Goal: Information Seeking & Learning: Learn about a topic

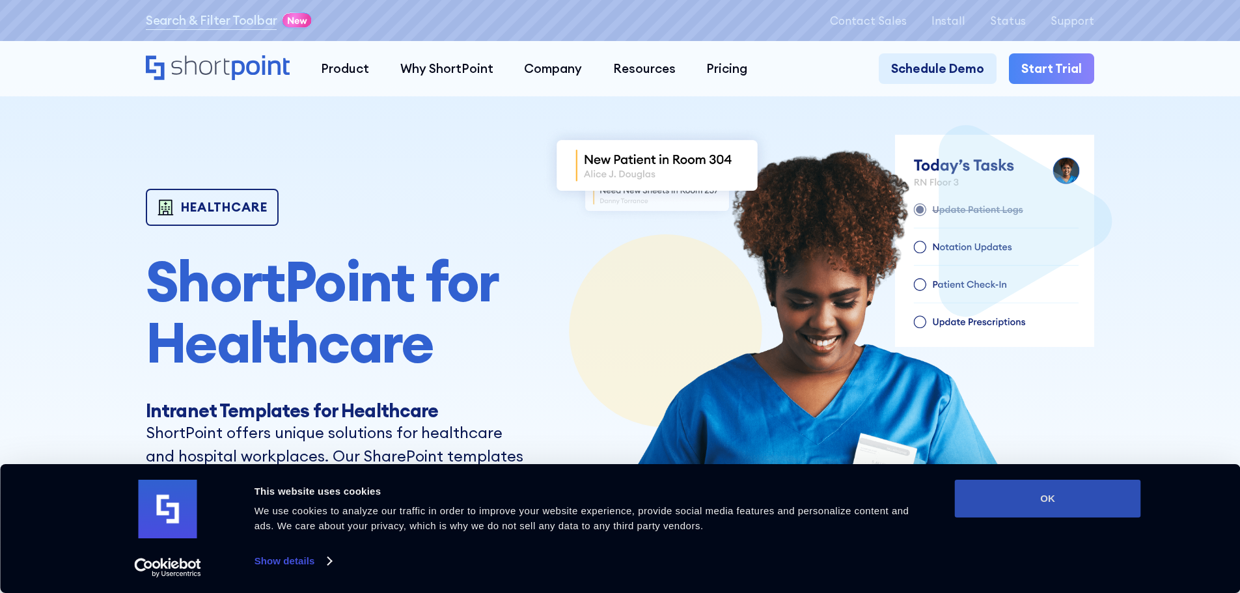
click at [992, 511] on button "OK" at bounding box center [1048, 499] width 186 height 38
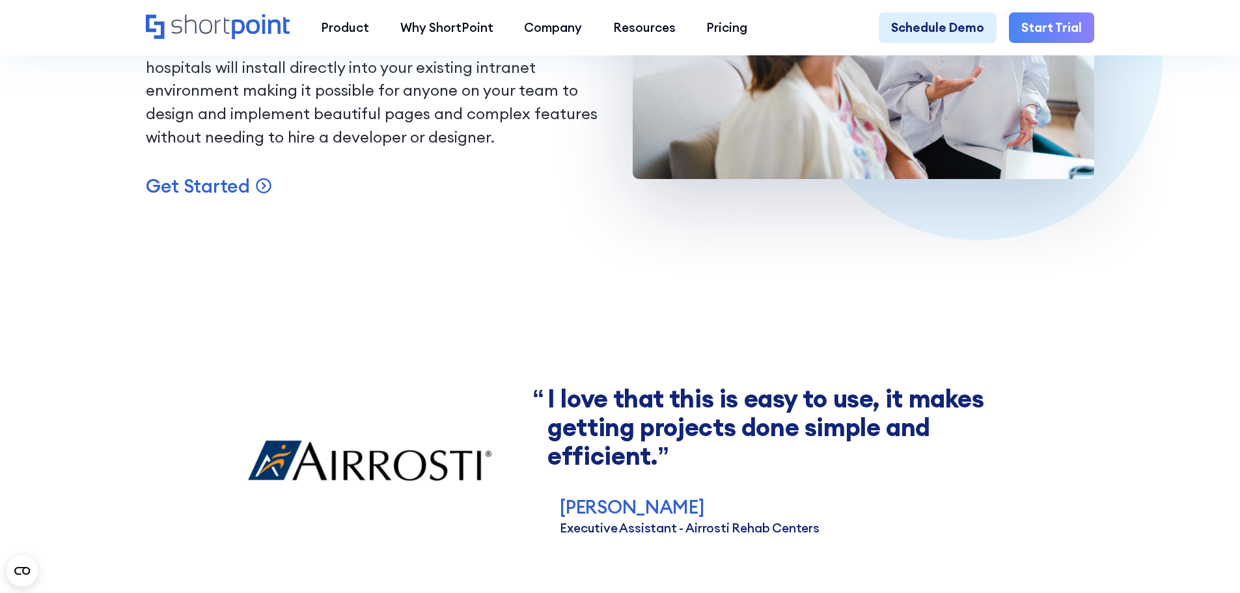
scroll to position [1367, 0]
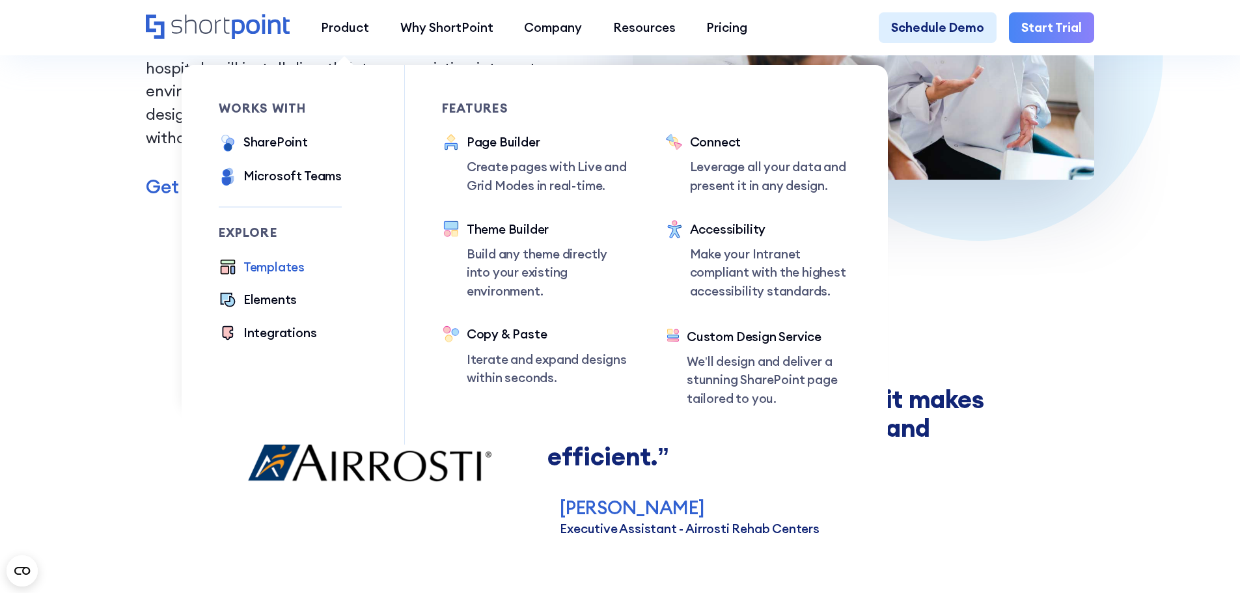
click at [268, 272] on div "Templates" at bounding box center [274, 267] width 61 height 19
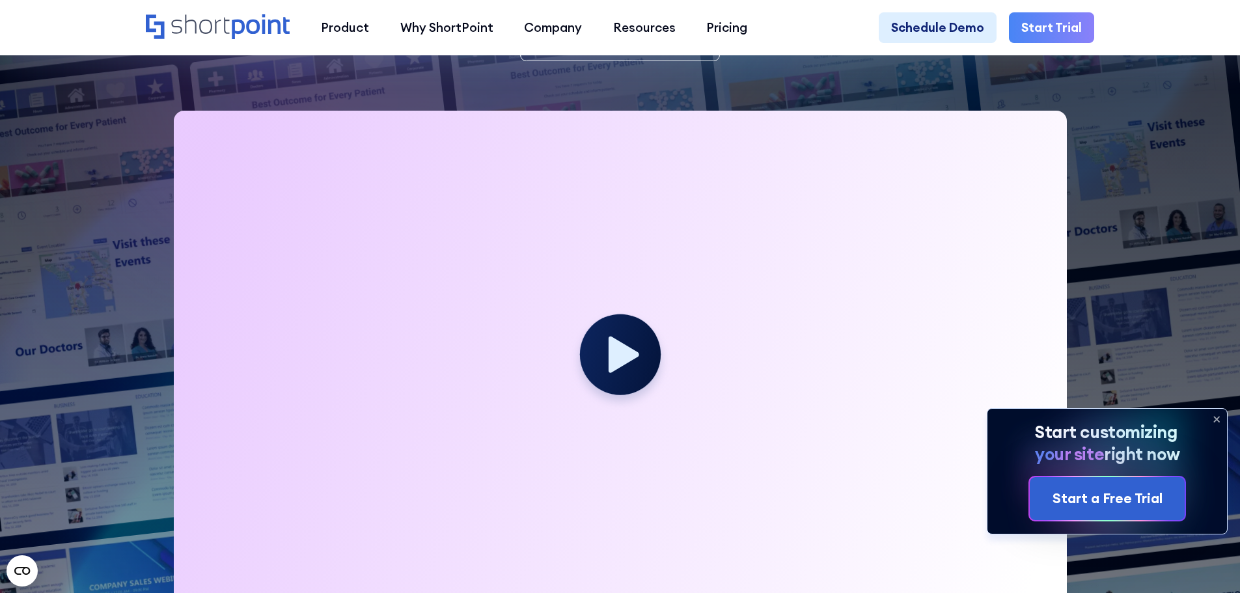
scroll to position [391, 0]
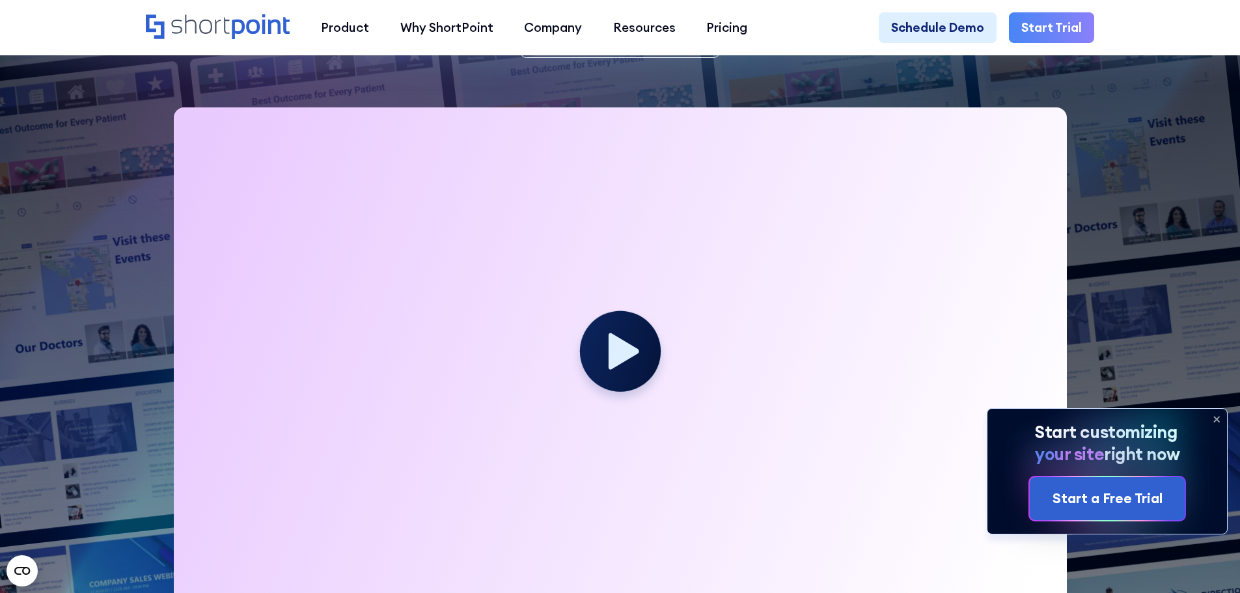
click at [1219, 418] on icon at bounding box center [1216, 419] width 21 height 21
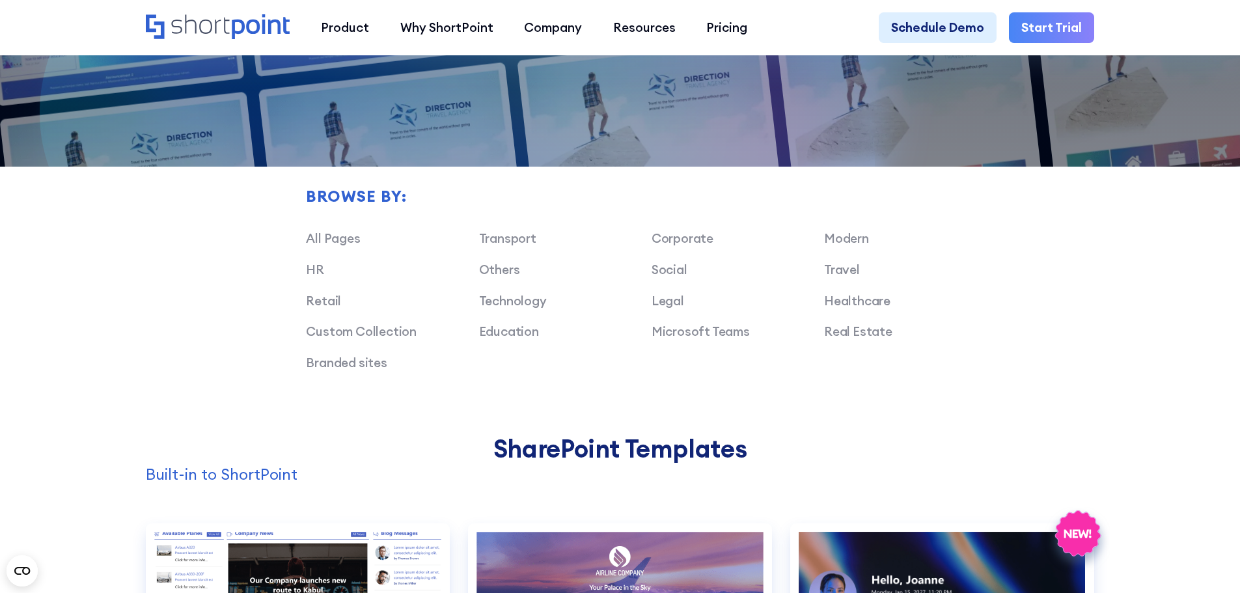
scroll to position [1042, 0]
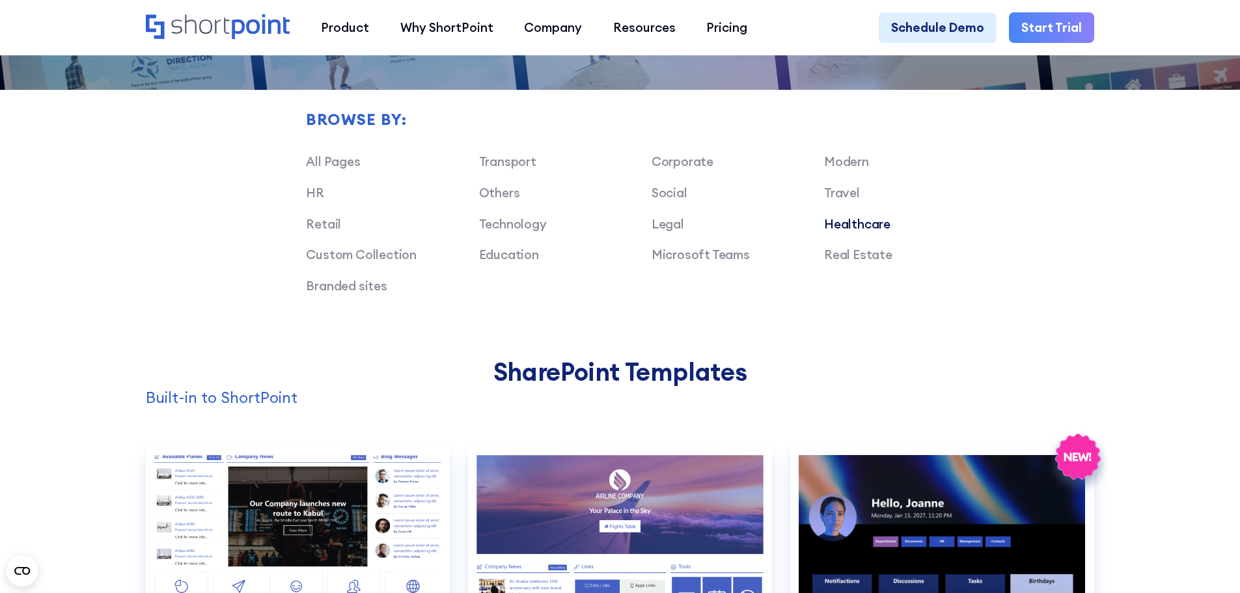
click at [869, 232] on link "Healthcare" at bounding box center [857, 224] width 66 height 16
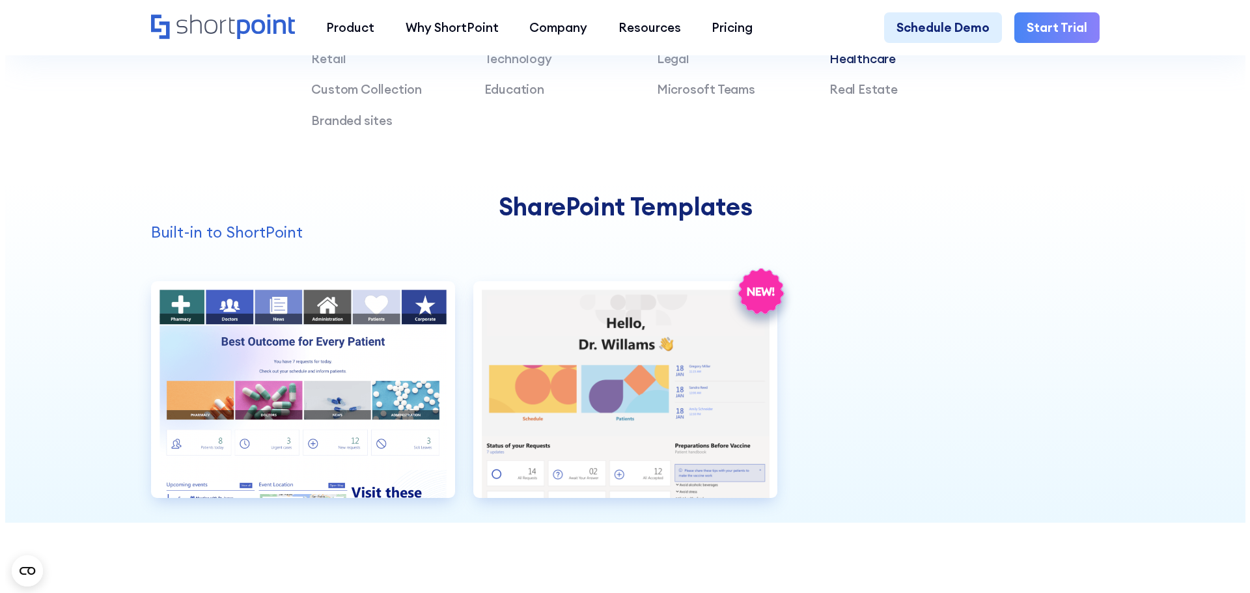
scroll to position [1237, 0]
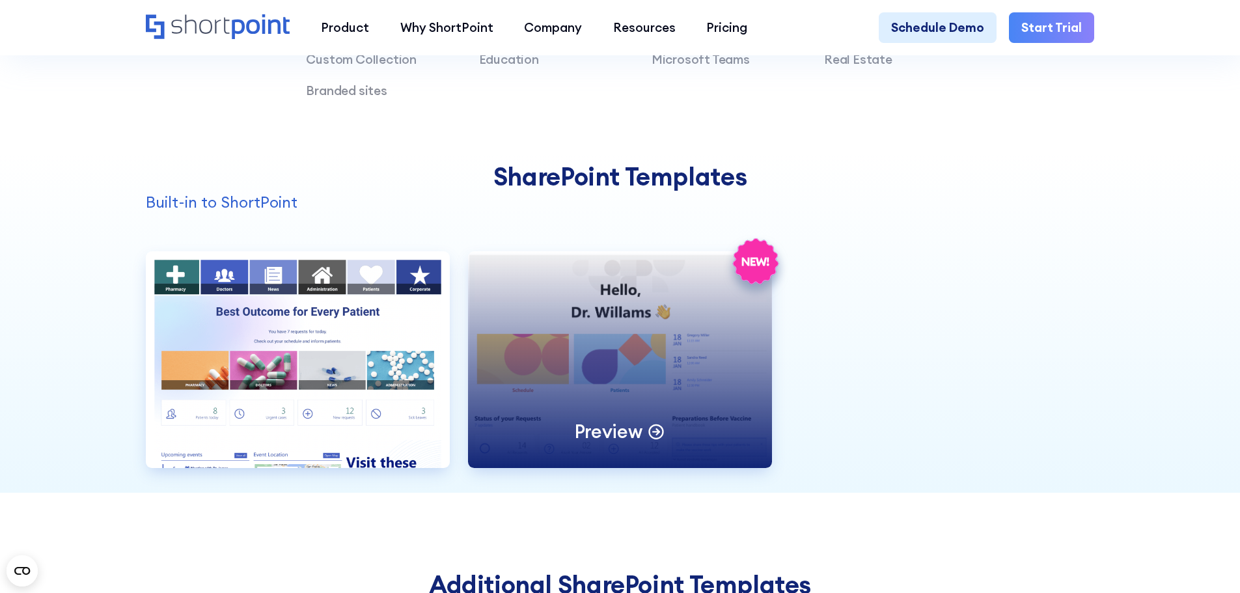
click at [705, 368] on div "Preview" at bounding box center [620, 359] width 304 height 217
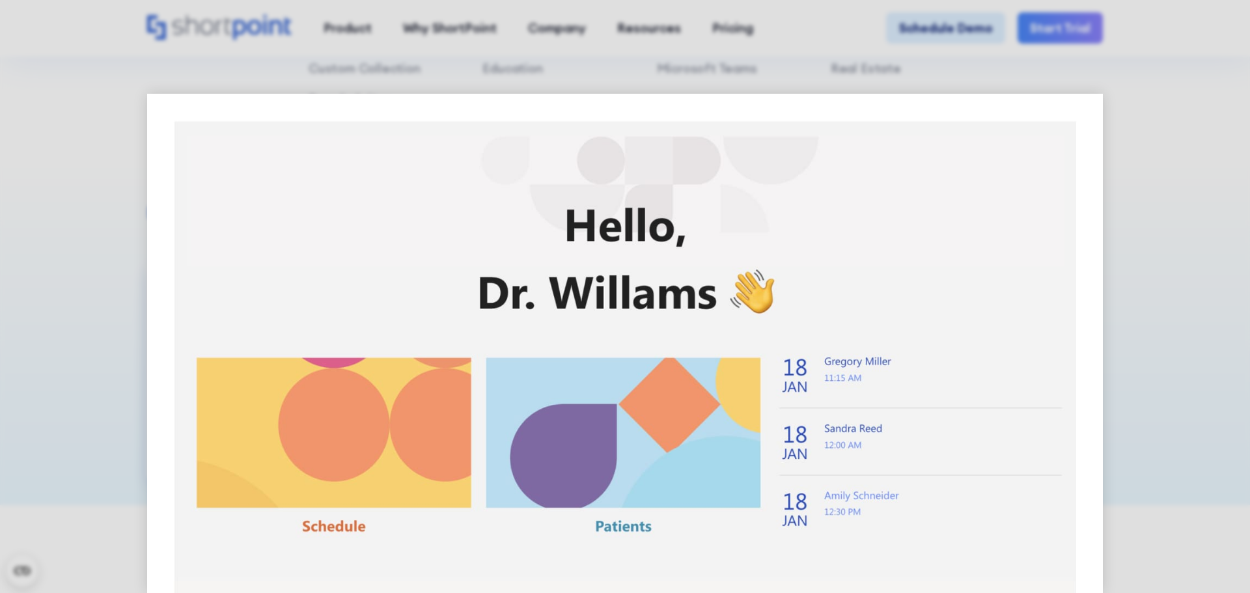
scroll to position [0, 0]
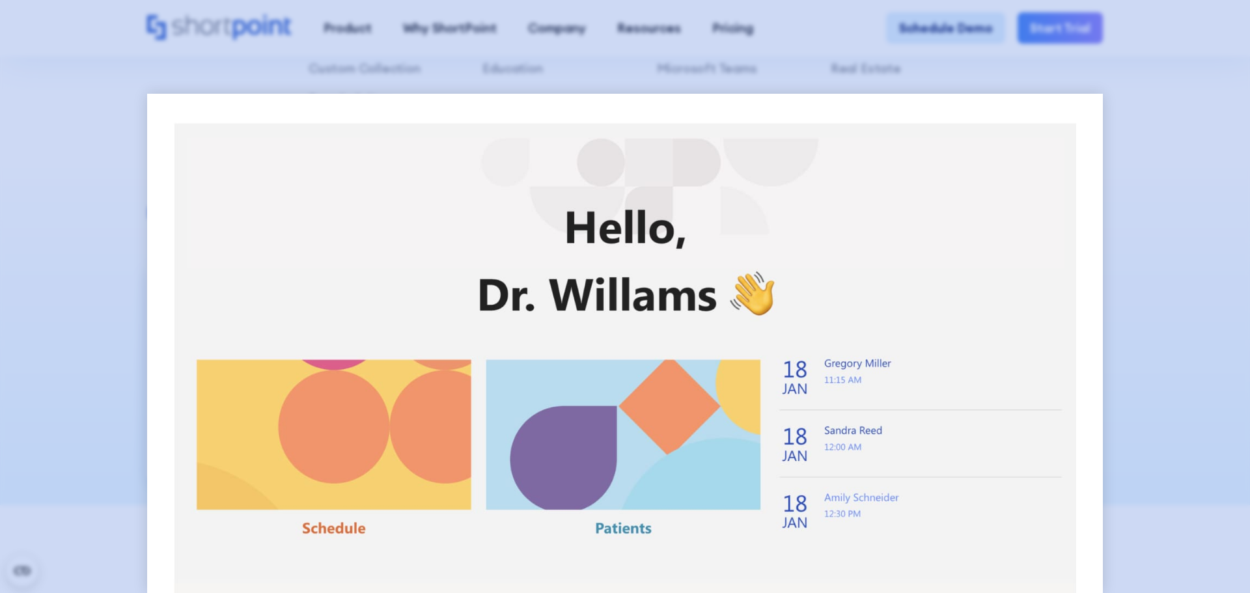
click at [1187, 266] on div at bounding box center [625, 296] width 1250 height 593
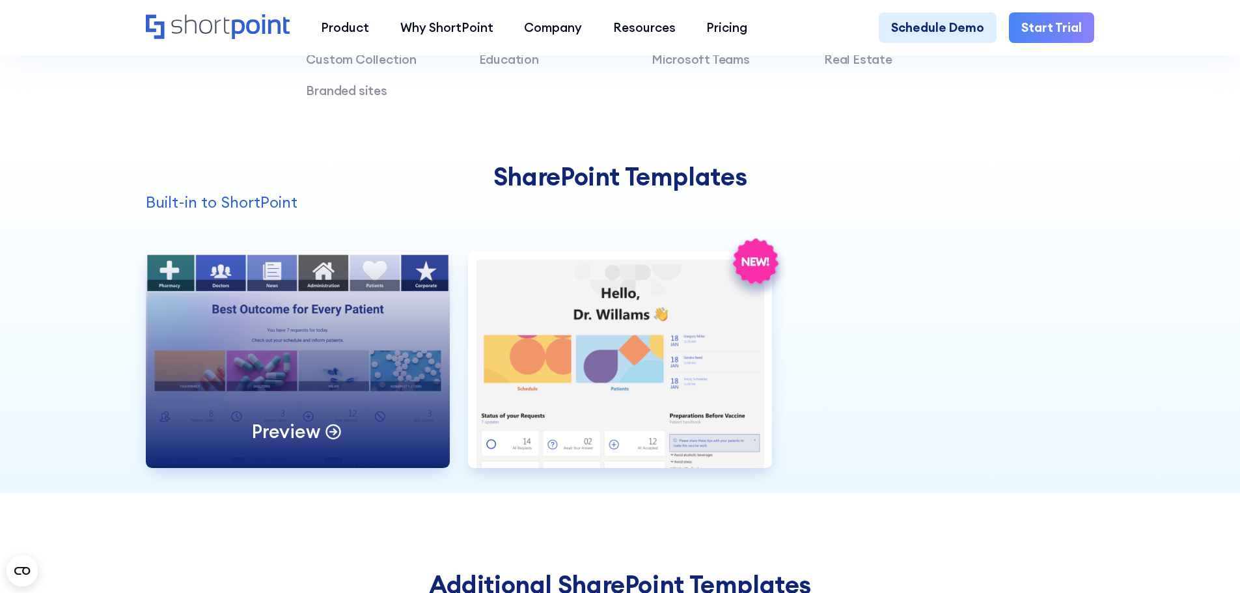
click at [367, 404] on div "Preview" at bounding box center [298, 359] width 304 height 217
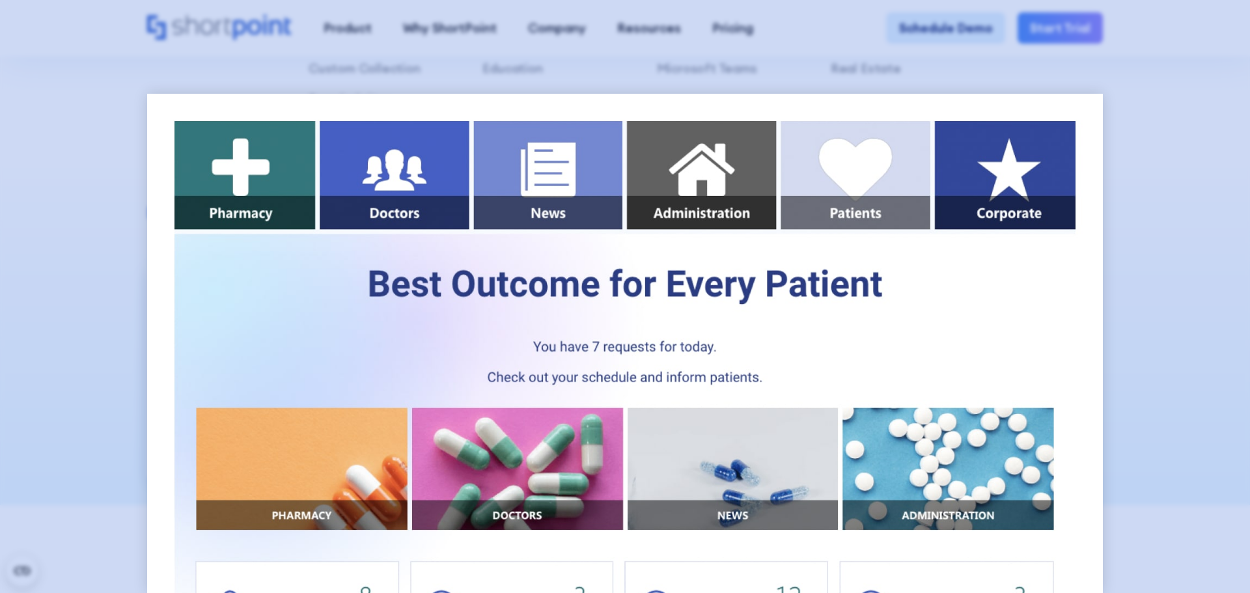
click at [1192, 291] on div at bounding box center [625, 296] width 1250 height 593
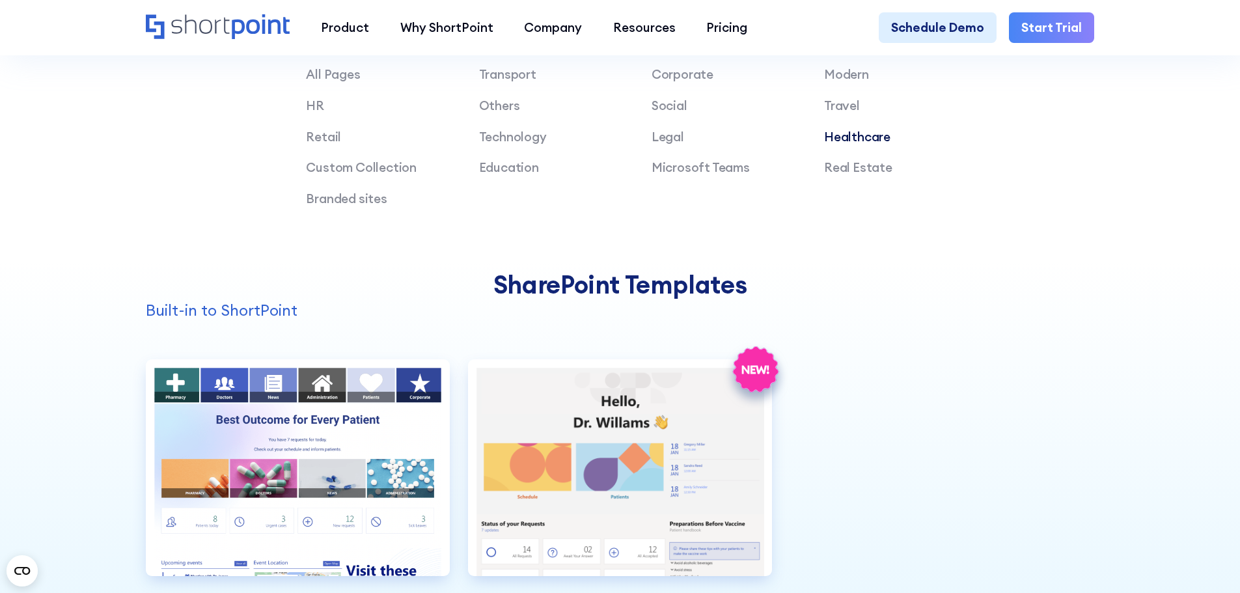
scroll to position [911, 0]
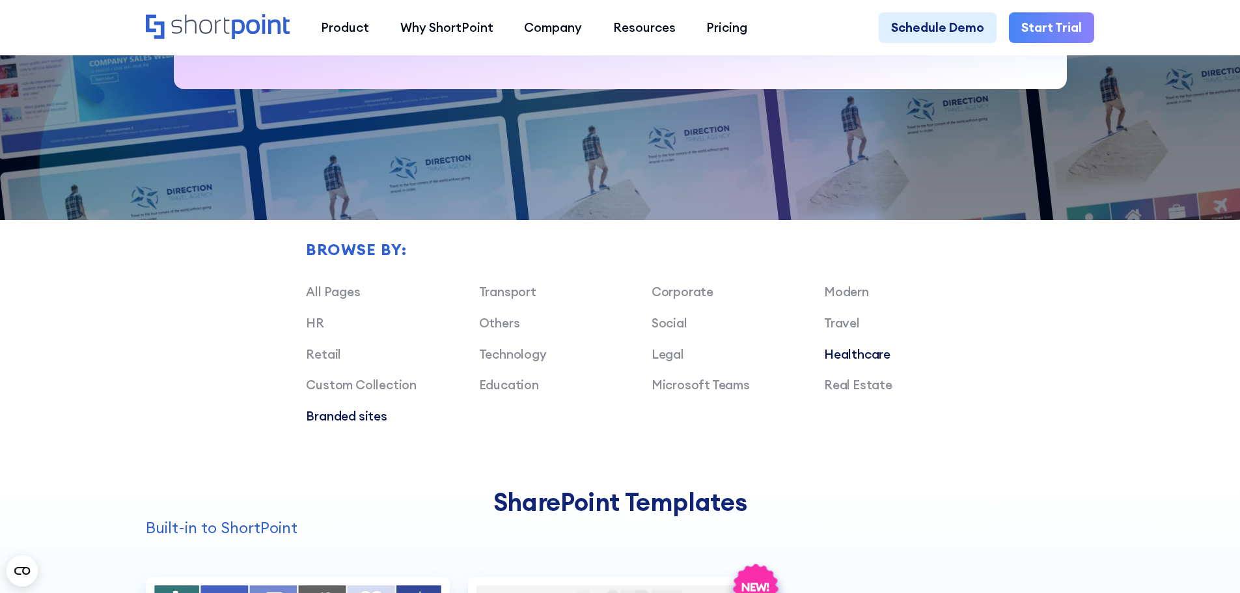
click at [333, 424] on link "Branded sites" at bounding box center [346, 416] width 81 height 16
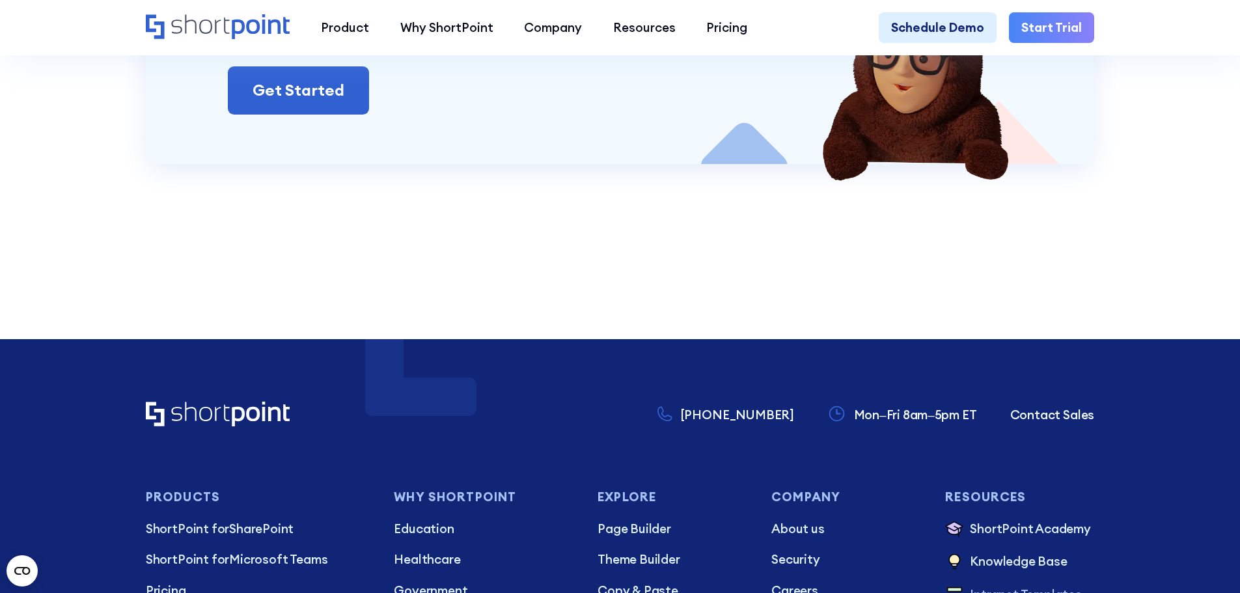
scroll to position [3906, 0]
